Goal: Task Accomplishment & Management: Manage account settings

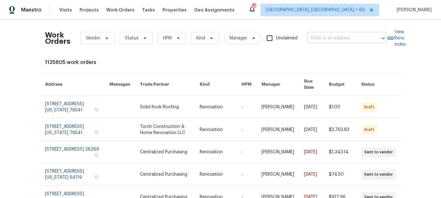
click at [323, 36] on input "text" at bounding box center [339, 39] width 62 height 10
paste input "[STREET_ADDRESS][PERSON_NAME]"
type input "[STREET_ADDRESS][PERSON_NAME]"
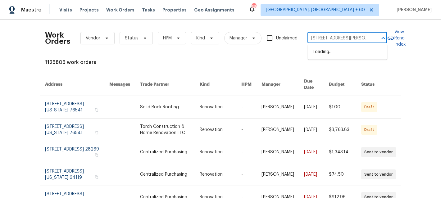
scroll to position [0, 19]
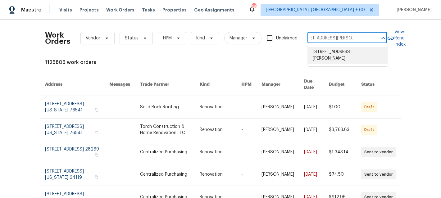
click at [335, 53] on li "3965 Applegate Ct, Amelia, OH 45102" at bounding box center [348, 55] width 80 height 17
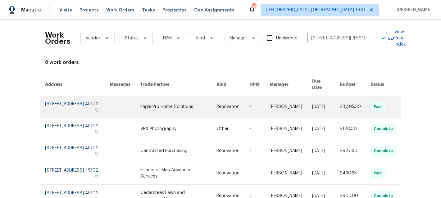
click at [183, 100] on link at bounding box center [178, 107] width 76 height 22
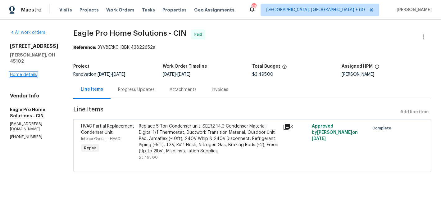
click at [21, 73] on link "Home details" at bounding box center [23, 75] width 27 height 4
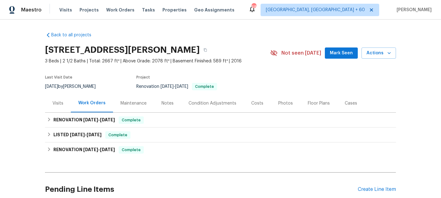
click at [125, 104] on div "Maintenance" at bounding box center [134, 103] width 26 height 6
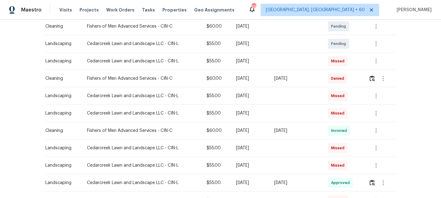
scroll to position [169, 0]
click at [117, 10] on span "Work Orders" at bounding box center [120, 10] width 28 height 6
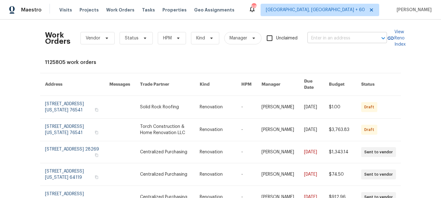
click at [337, 41] on input "text" at bounding box center [339, 39] width 62 height 10
paste input "5244 Admirals Lndg, Lancaster, SC 29720"
type input "5244 Admirals Lndg, Lancaster, SC 29720"
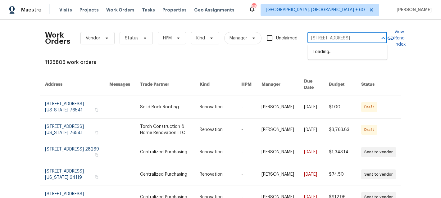
scroll to position [0, 26]
click at [336, 55] on li "5244 Admirals Lndg, Lancaster, SC 29720" at bounding box center [348, 52] width 80 height 10
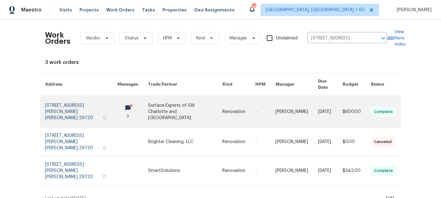
click at [167, 103] on link at bounding box center [185, 111] width 74 height 31
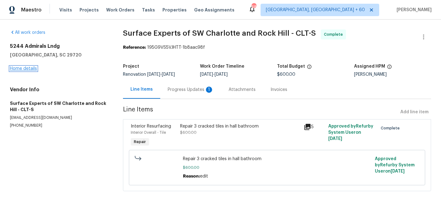
click at [22, 70] on link "Home details" at bounding box center [23, 68] width 27 height 4
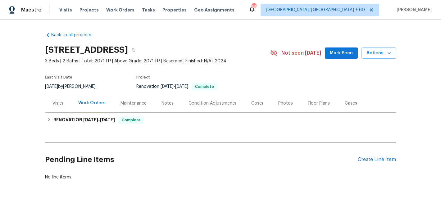
click at [138, 111] on div "Maintenance" at bounding box center [133, 103] width 41 height 18
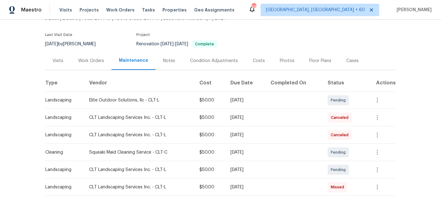
scroll to position [43, 0]
click at [381, 168] on icon "button" at bounding box center [377, 169] width 7 height 7
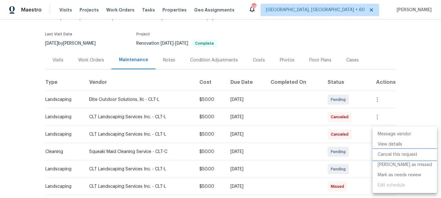
click at [391, 157] on li "Cancel this request" at bounding box center [405, 155] width 64 height 10
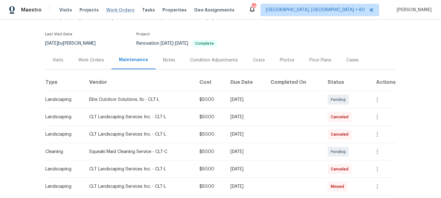
click at [116, 8] on span "Work Orders" at bounding box center [120, 10] width 28 height 6
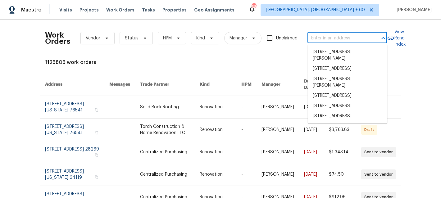
click at [339, 40] on input "text" at bounding box center [339, 39] width 62 height 10
paste input "3965 Applegate Ct Amelia, OH 45102"
type input "3965 Applegate Ct Amelia, OH 45102"
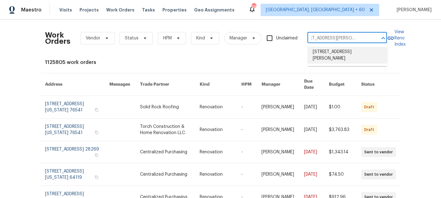
click at [337, 58] on li "3965 Applegate Ct, Amelia, OH 45102" at bounding box center [348, 55] width 80 height 17
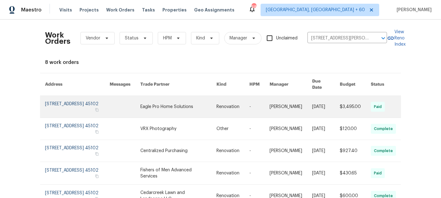
click at [178, 101] on link at bounding box center [178, 107] width 76 height 22
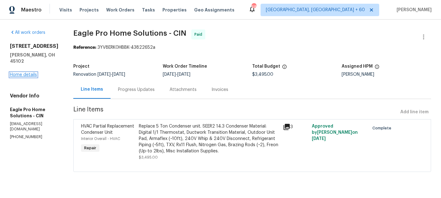
click at [27, 73] on link "Home details" at bounding box center [23, 75] width 27 height 4
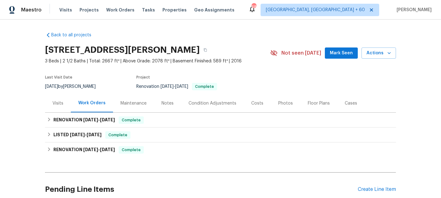
click at [121, 109] on div "Maintenance" at bounding box center [133, 103] width 41 height 18
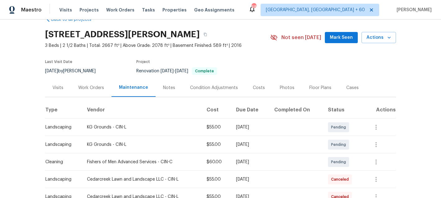
scroll to position [16, 0]
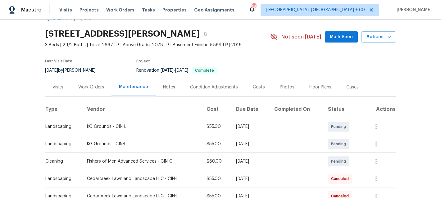
click at [110, 10] on span "Work Orders" at bounding box center [120, 10] width 28 height 6
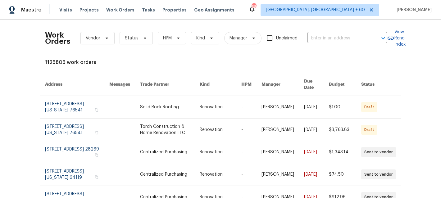
click at [333, 32] on div "Work Orders Vendor Status HPM Kind Manager Unclaimed ​" at bounding box center [216, 38] width 342 height 27
click at [339, 40] on input "text" at bounding box center [339, 39] width 62 height 10
paste input "85 Glen Mary Dr Amelia, OH 45102"
type input "85 Glen Mary Dr Amelia, OH 45102"
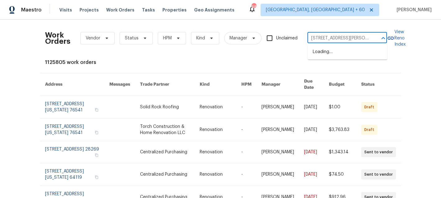
scroll to position [0, 12]
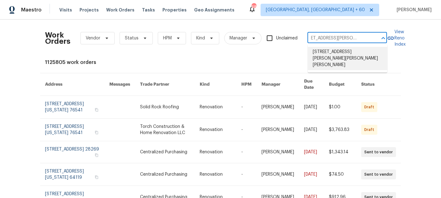
click at [339, 54] on li "85 Glen Mary Dr, Amelia, OH 45102" at bounding box center [348, 58] width 80 height 23
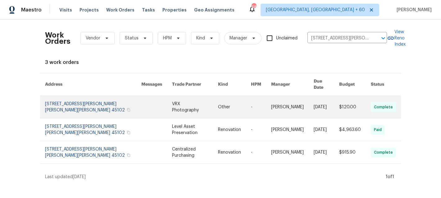
click at [191, 107] on link at bounding box center [195, 107] width 46 height 22
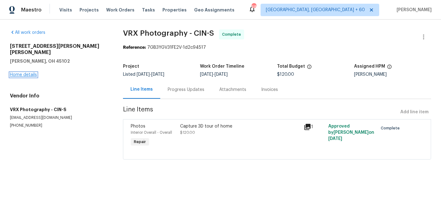
click at [22, 73] on link "Home details" at bounding box center [23, 75] width 27 height 4
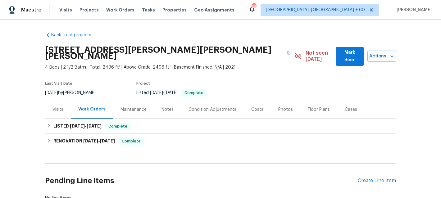
click at [139, 107] on div "Maintenance" at bounding box center [134, 110] width 26 height 6
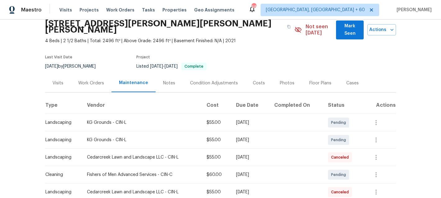
scroll to position [27, 0]
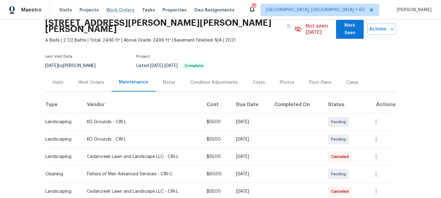
click at [124, 8] on span "Work Orders" at bounding box center [120, 10] width 28 height 6
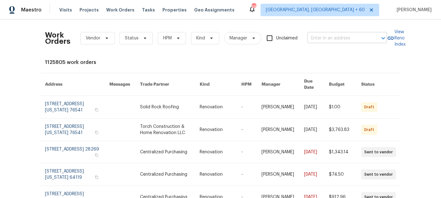
click at [362, 37] on input "text" at bounding box center [339, 39] width 62 height 10
paste input "3900 Temple Ct, South Chesterfield, VA 23834"
type input "3900 Temple Ct, South Chesterfield, VA 23834"
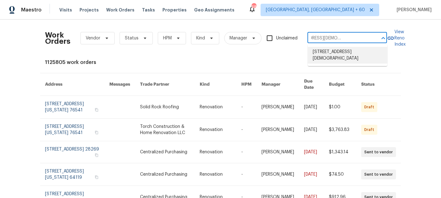
click at [345, 59] on li "3900 Temple Ct, South Chesterfield, VA 23834" at bounding box center [348, 55] width 80 height 17
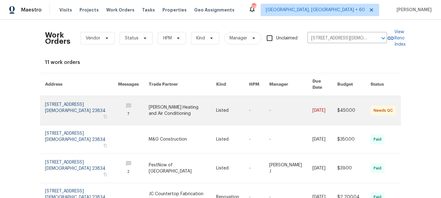
click at [201, 111] on link at bounding box center [182, 110] width 67 height 29
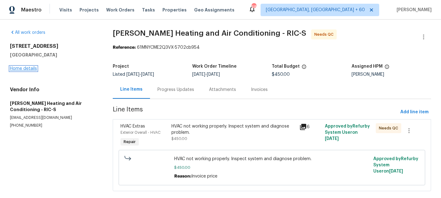
click at [20, 70] on link "Home details" at bounding box center [23, 68] width 27 height 4
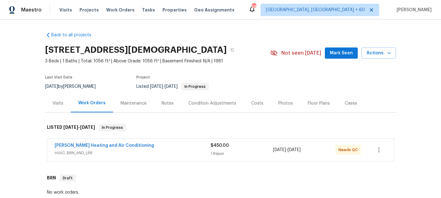
click at [137, 103] on div "Maintenance" at bounding box center [134, 103] width 26 height 6
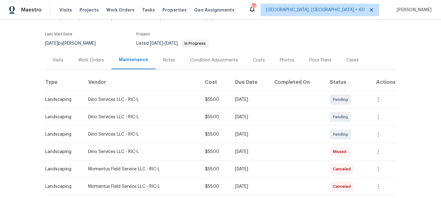
scroll to position [48, 0]
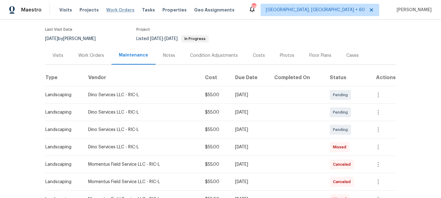
click at [114, 12] on span "Work Orders" at bounding box center [120, 10] width 28 height 6
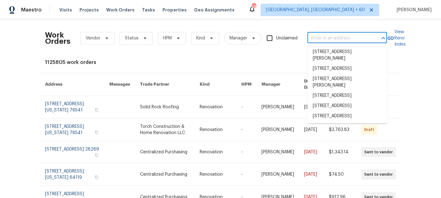
click at [351, 39] on input "text" at bounding box center [339, 39] width 62 height 10
paste input "[STREET_ADDRESS][PERSON_NAME]"
type input "[STREET_ADDRESS][PERSON_NAME]"
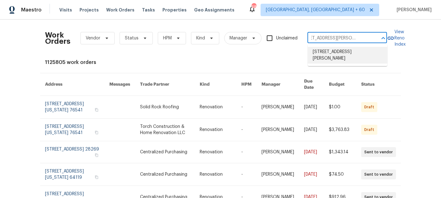
click at [344, 55] on li "[STREET_ADDRESS][PERSON_NAME]" at bounding box center [348, 55] width 80 height 17
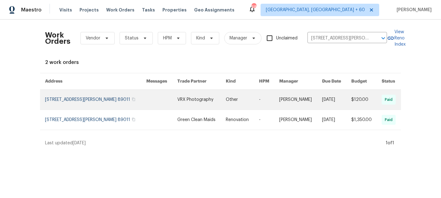
click at [171, 110] on link at bounding box center [161, 100] width 31 height 20
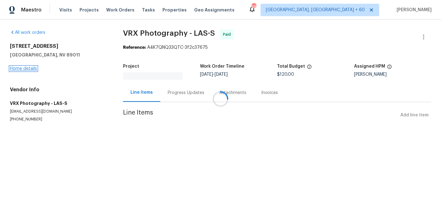
click at [19, 71] on link "Home details" at bounding box center [23, 68] width 27 height 4
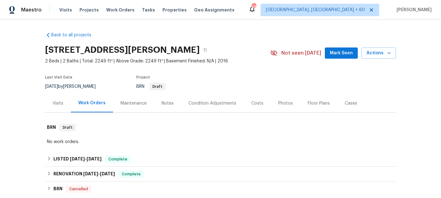
click at [133, 102] on div "Maintenance" at bounding box center [134, 103] width 26 height 6
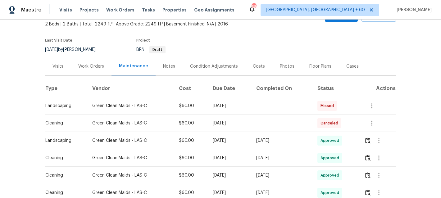
scroll to position [47, 0]
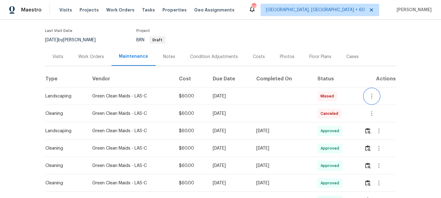
click at [373, 99] on icon "button" at bounding box center [371, 96] width 7 height 7
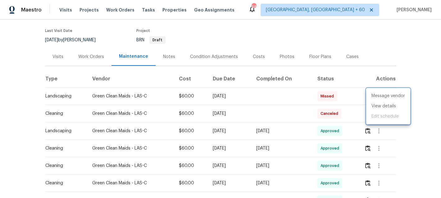
click at [419, 62] on div at bounding box center [220, 99] width 441 height 198
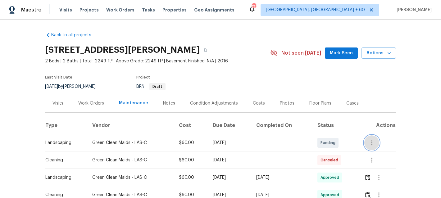
click at [373, 146] on icon "button" at bounding box center [371, 142] width 7 height 7
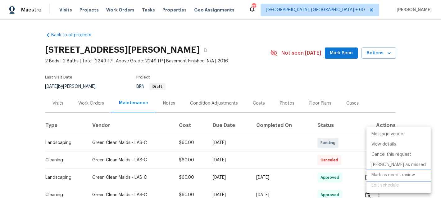
click at [388, 178] on li "Mark as needs review" at bounding box center [399, 175] width 64 height 10
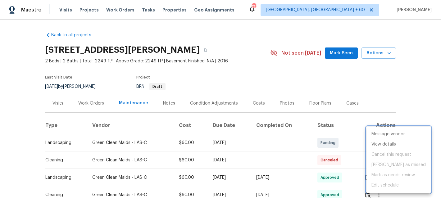
click at [413, 70] on div at bounding box center [220, 99] width 441 height 198
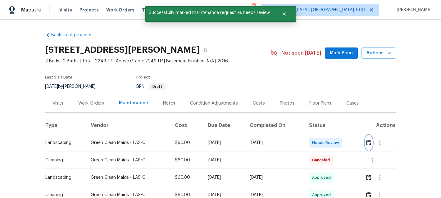
click at [370, 143] on img "button" at bounding box center [368, 143] width 5 height 6
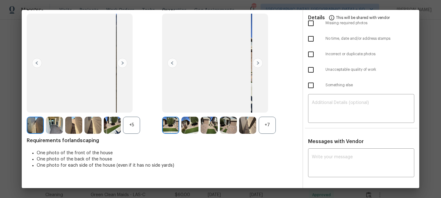
scroll to position [23, 0]
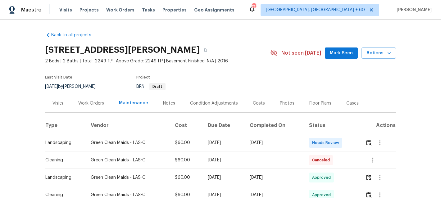
click at [123, 8] on span "Work Orders" at bounding box center [120, 10] width 28 height 6
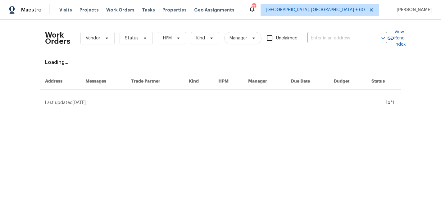
click at [354, 44] on div "Work Orders Vendor Status HPM Kind Manager Unclaimed ​" at bounding box center [216, 38] width 342 height 27
click at [348, 39] on input "text" at bounding box center [339, 39] width 62 height 10
paste input "[STREET_ADDRESS]"
type input "[STREET_ADDRESS]"
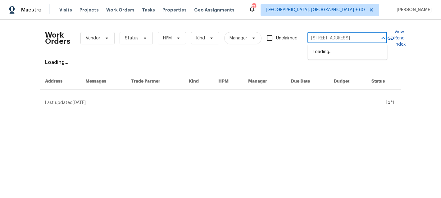
scroll to position [0, 15]
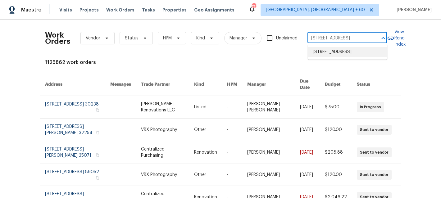
click at [345, 52] on li "[STREET_ADDRESS]" at bounding box center [348, 52] width 80 height 10
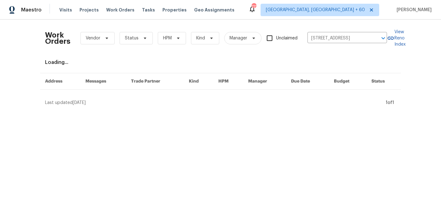
click at [169, 111] on html "Maestro Visits Projects Work Orders Tasks Properties Geo Assignments 772 [GEOGR…" at bounding box center [220, 55] width 441 height 111
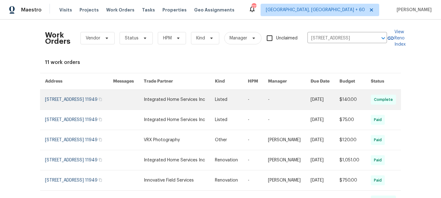
click at [178, 109] on link at bounding box center [179, 100] width 71 height 20
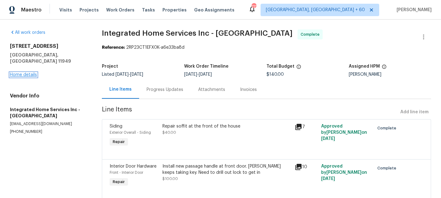
click at [27, 73] on link "Home details" at bounding box center [23, 75] width 27 height 4
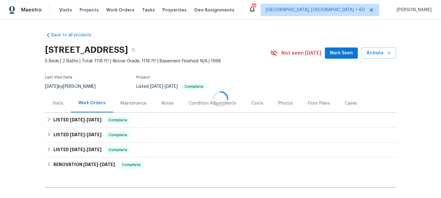
click at [126, 100] on div "Maintenance" at bounding box center [134, 103] width 26 height 6
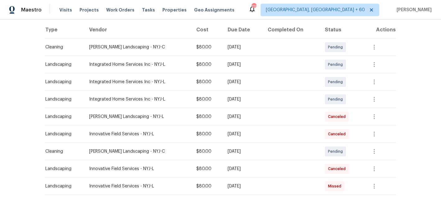
scroll to position [81, 0]
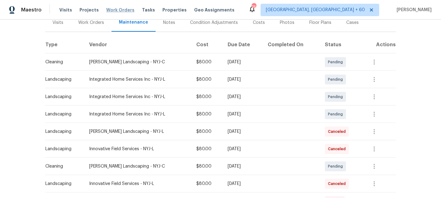
click at [124, 11] on span "Work Orders" at bounding box center [120, 10] width 28 height 6
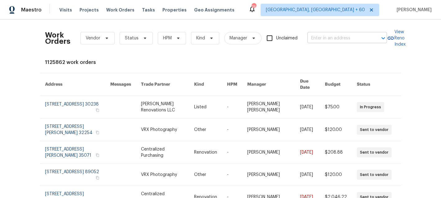
click at [341, 36] on input "text" at bounding box center [339, 39] width 62 height 10
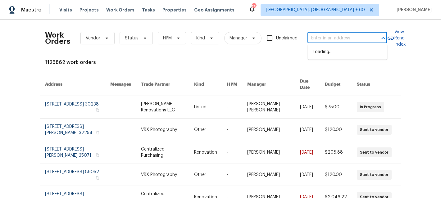
paste input "[STREET_ADDRESS]"
type input "[STREET_ADDRESS]"
click at [333, 55] on li "[STREET_ADDRESS]" at bounding box center [348, 52] width 80 height 10
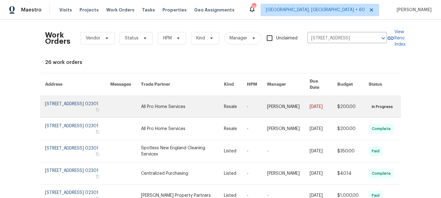
click at [198, 104] on link at bounding box center [182, 107] width 83 height 22
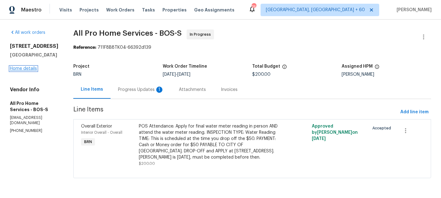
click at [24, 67] on link "Home details" at bounding box center [23, 68] width 27 height 4
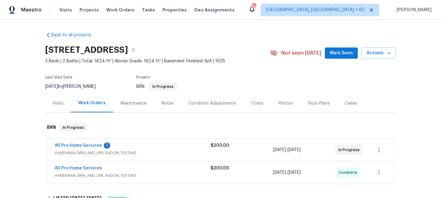
click at [144, 107] on div "Maintenance" at bounding box center [133, 103] width 41 height 18
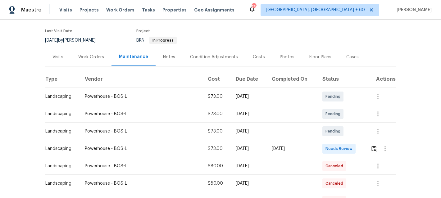
scroll to position [47, 0]
click at [111, 10] on span "Work Orders" at bounding box center [120, 10] width 28 height 6
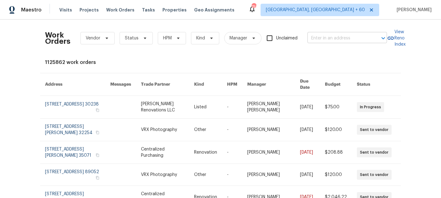
click at [336, 43] on input "text" at bounding box center [339, 39] width 62 height 10
paste input "[STREET_ADDRESS]"
type input "[STREET_ADDRESS]"
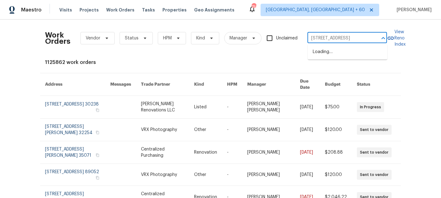
scroll to position [0, 24]
click at [336, 54] on li "[STREET_ADDRESS]" at bounding box center [348, 52] width 80 height 10
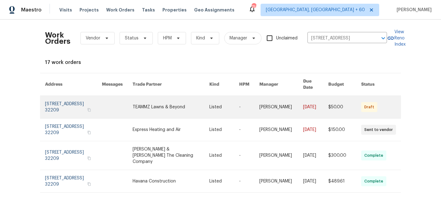
click at [194, 105] on link at bounding box center [171, 107] width 77 height 22
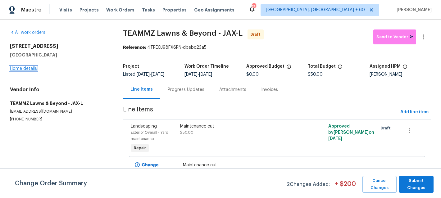
click at [19, 69] on link "Home details" at bounding box center [23, 68] width 27 height 4
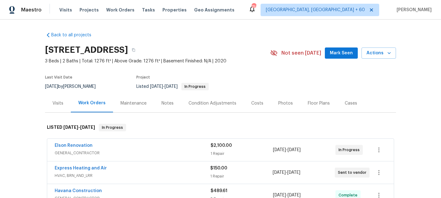
click at [126, 105] on div "Maintenance" at bounding box center [134, 103] width 26 height 6
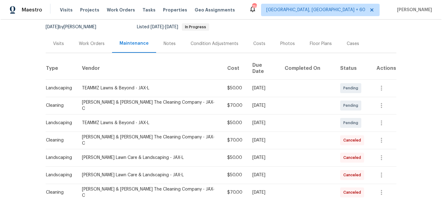
scroll to position [58, 0]
